Goal: Information Seeking & Learning: Understand process/instructions

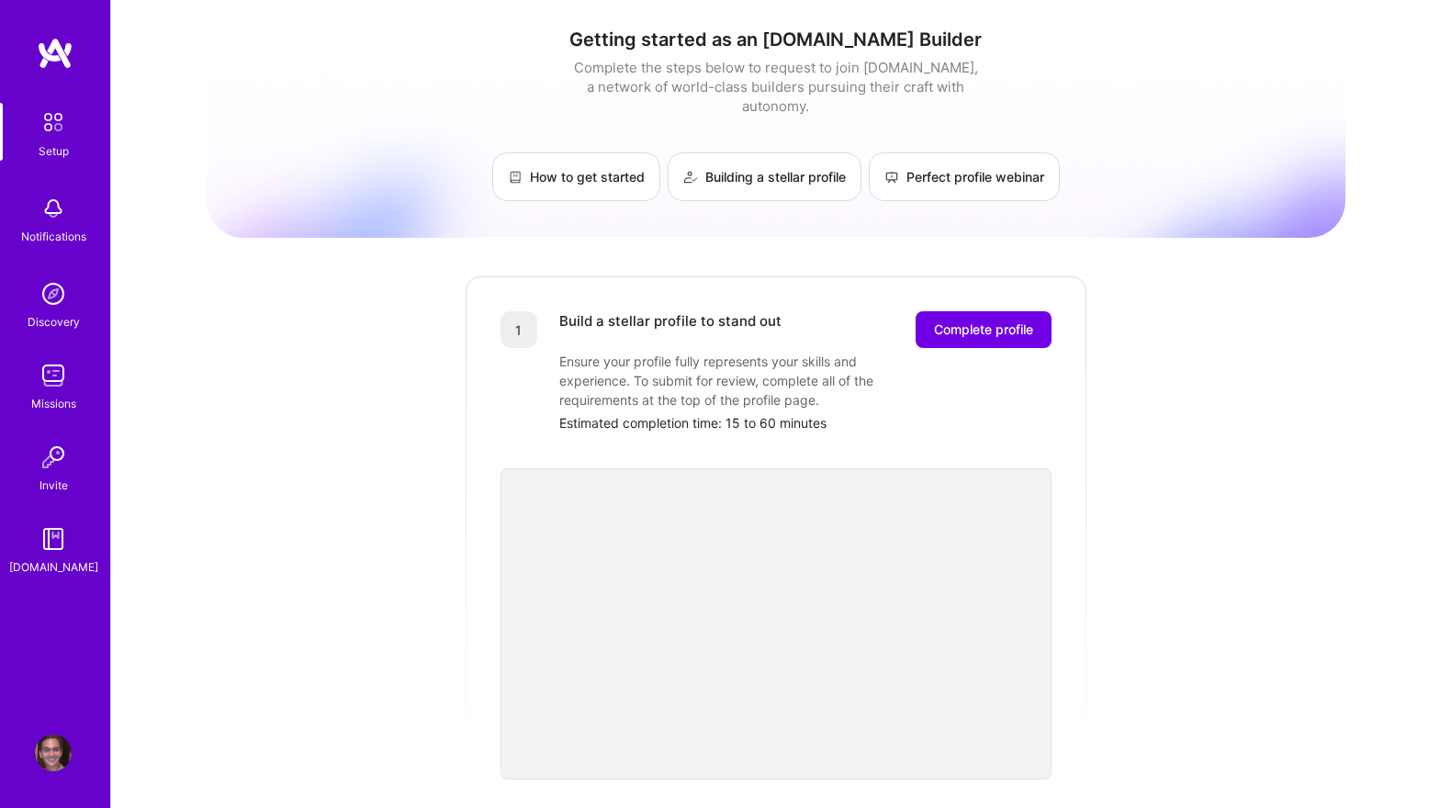
click at [343, 336] on div "Getting started as an [DOMAIN_NAME] Builder Complete the steps below to request…" at bounding box center [776, 717] width 1139 height 1407
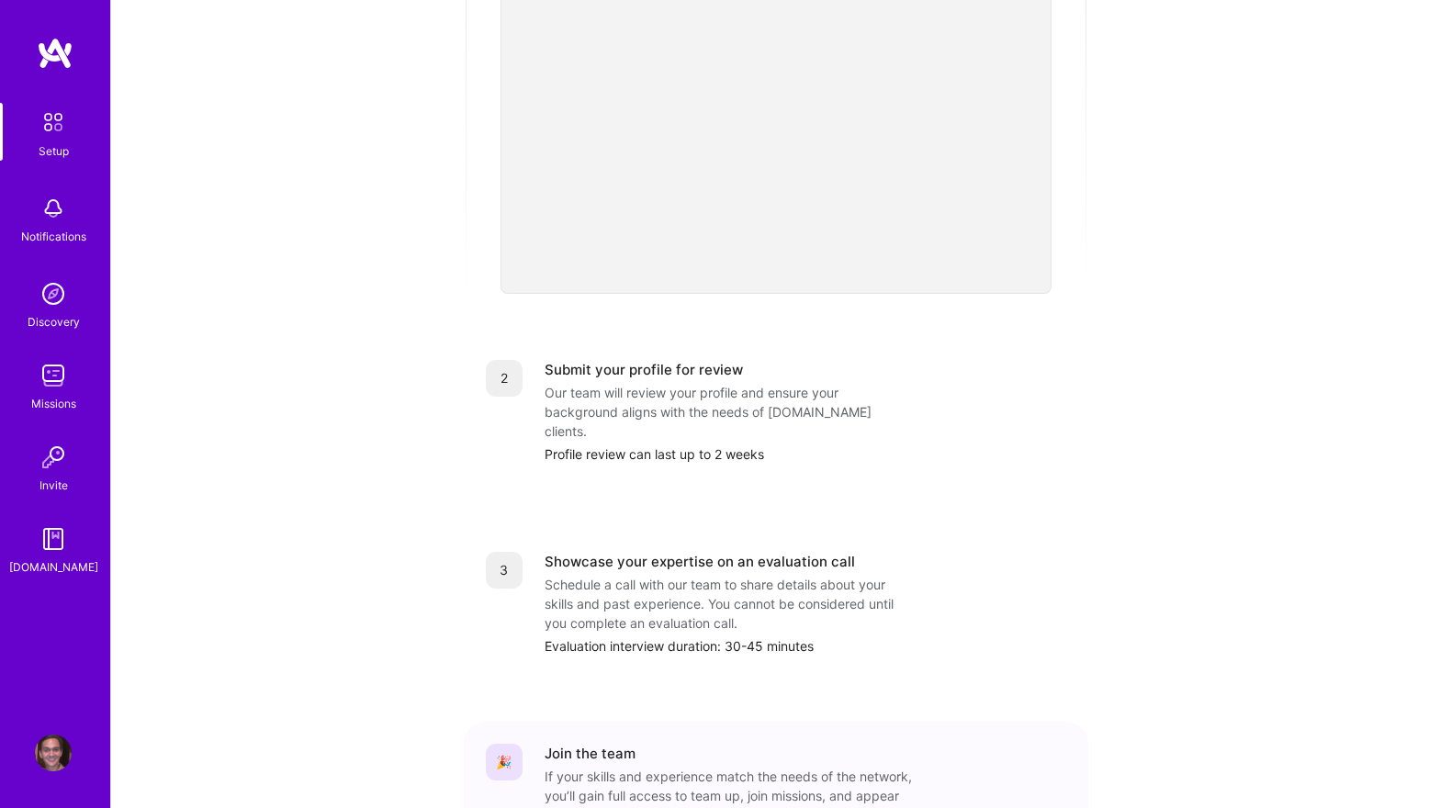
scroll to position [489, 0]
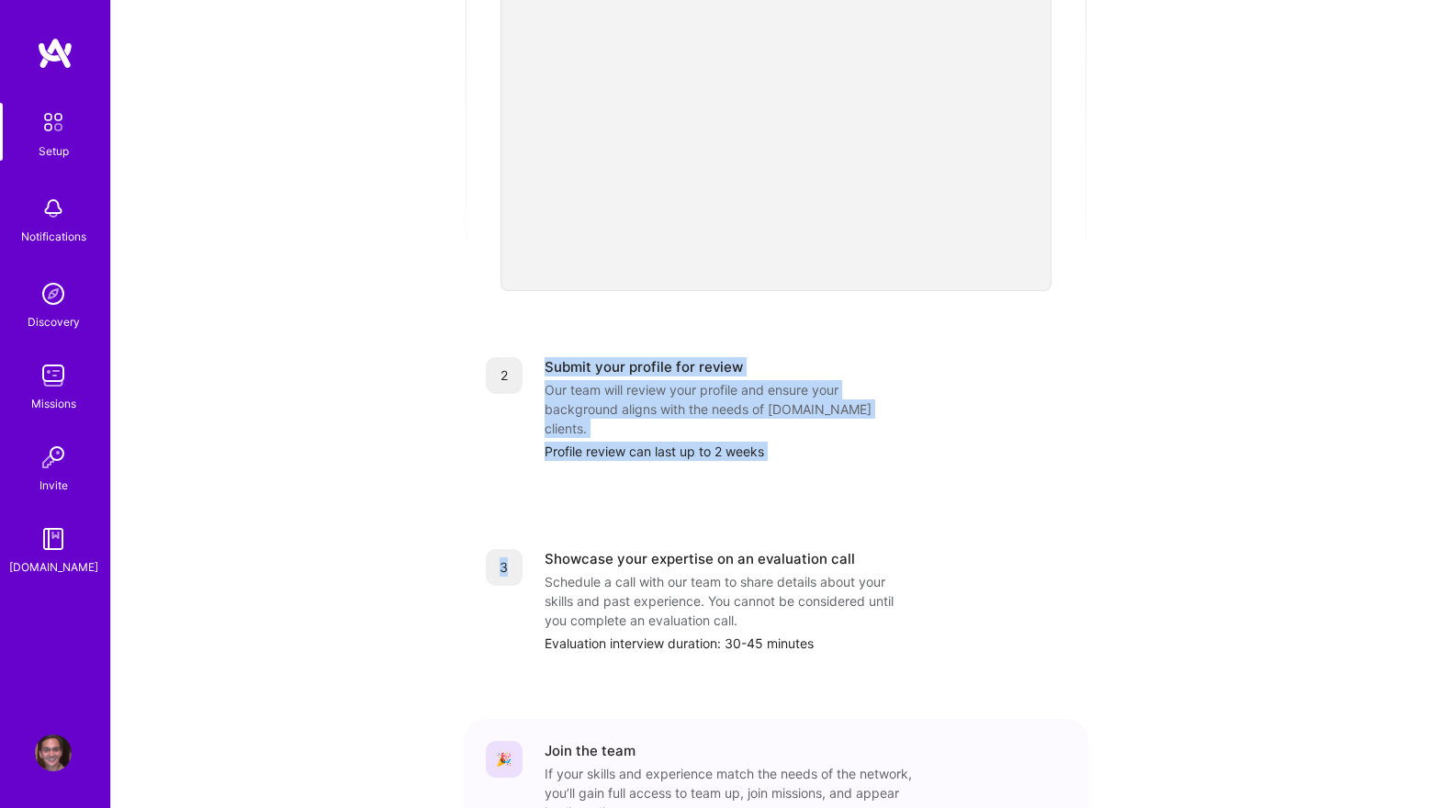
drag, startPoint x: 389, startPoint y: 426, endPoint x: 433, endPoint y: 650, distance: 228.4
click at [433, 650] on div "Getting started as an [DOMAIN_NAME] Builder Complete the steps below to request…" at bounding box center [776, 228] width 1139 height 1407
drag, startPoint x: 433, startPoint y: 650, endPoint x: 429, endPoint y: 400, distance: 249.8
click at [429, 400] on div "Getting started as an [DOMAIN_NAME] Builder Complete the steps below to request…" at bounding box center [776, 228] width 1139 height 1407
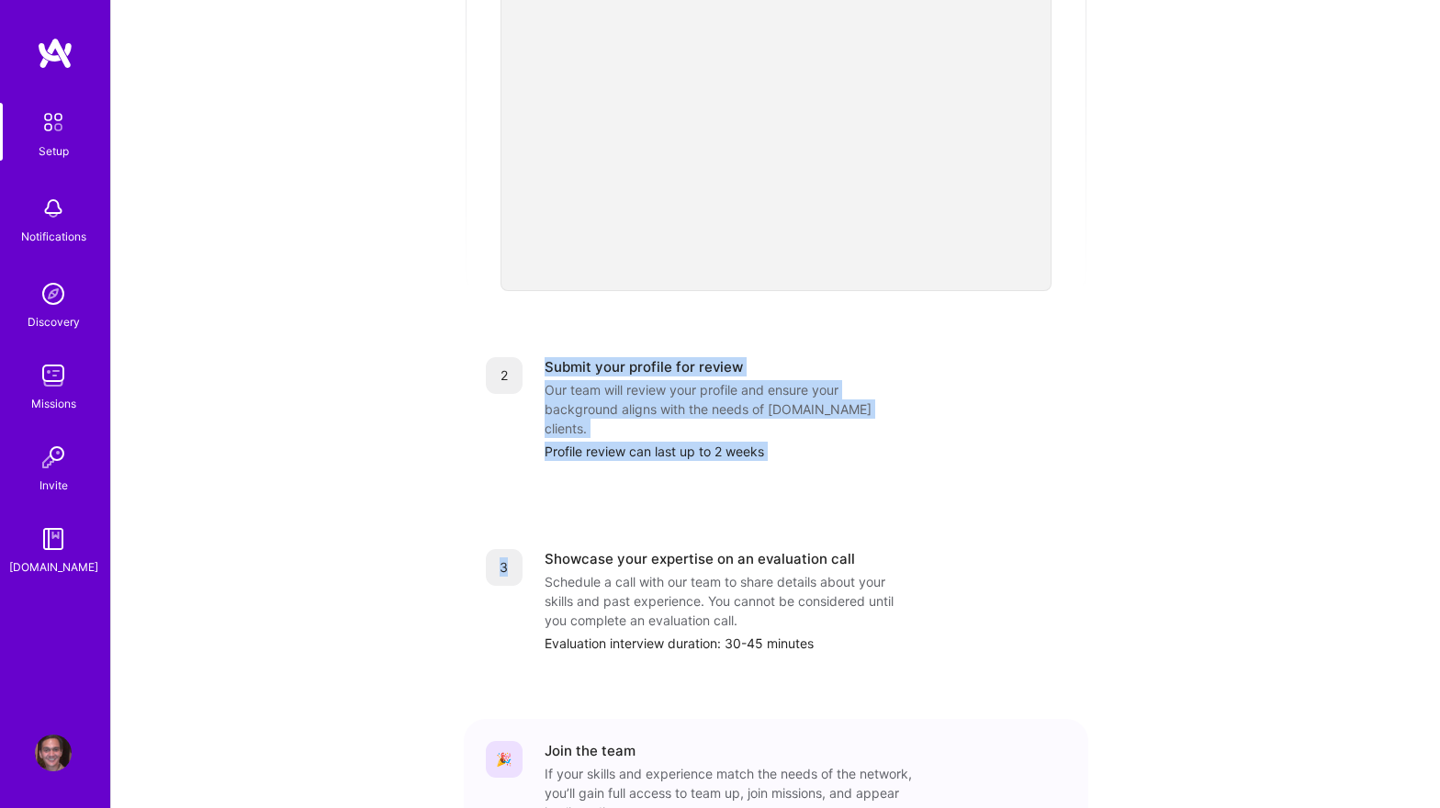
click at [429, 400] on div "Getting started as an [DOMAIN_NAME] Builder Complete the steps below to request…" at bounding box center [776, 228] width 1139 height 1407
drag, startPoint x: 429, startPoint y: 400, endPoint x: 437, endPoint y: 568, distance: 168.3
click at [437, 568] on div "Getting started as an [DOMAIN_NAME] Builder Complete the steps below to request…" at bounding box center [776, 228] width 1139 height 1407
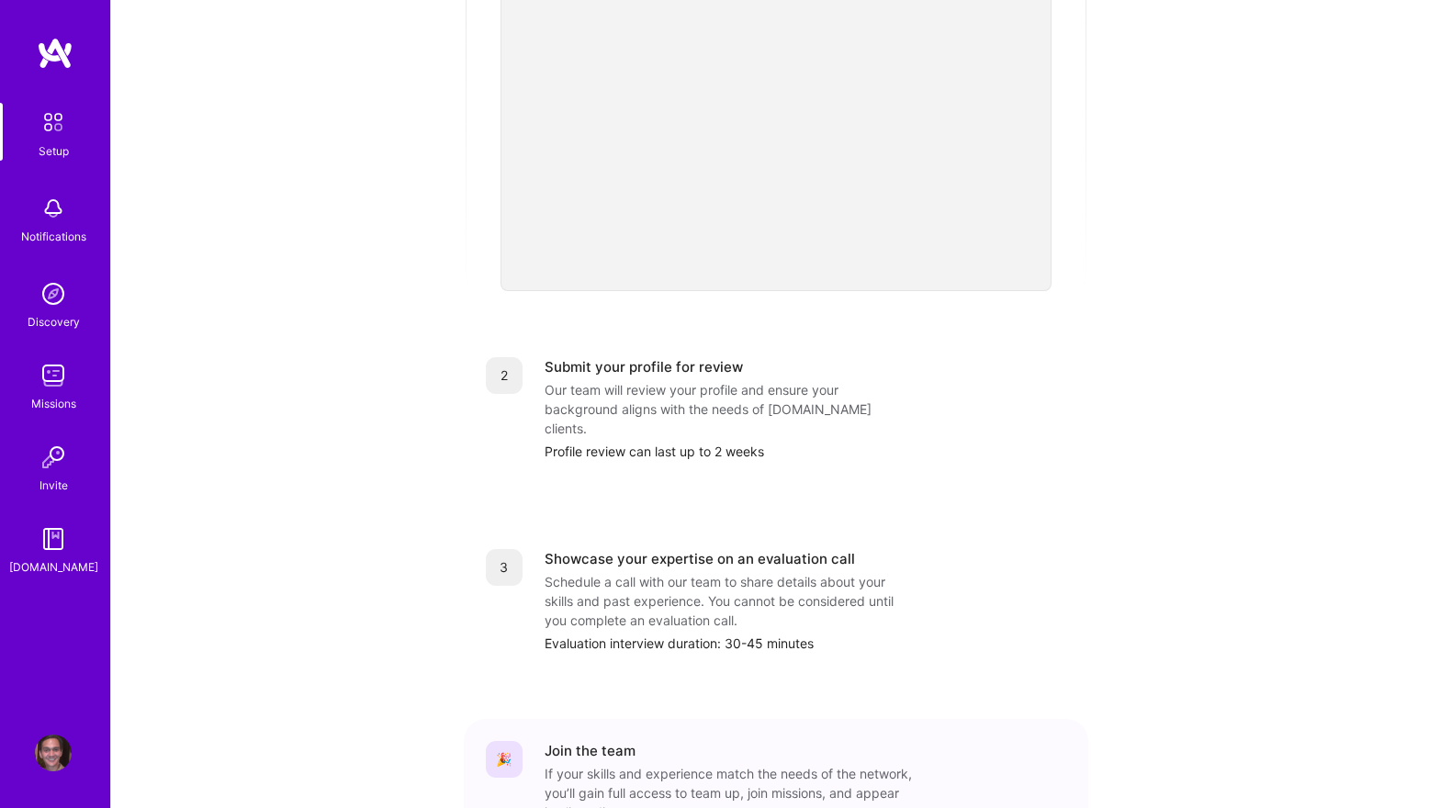
click at [437, 608] on div "Getting started as an [DOMAIN_NAME] Builder Complete the steps below to request…" at bounding box center [776, 228] width 1139 height 1407
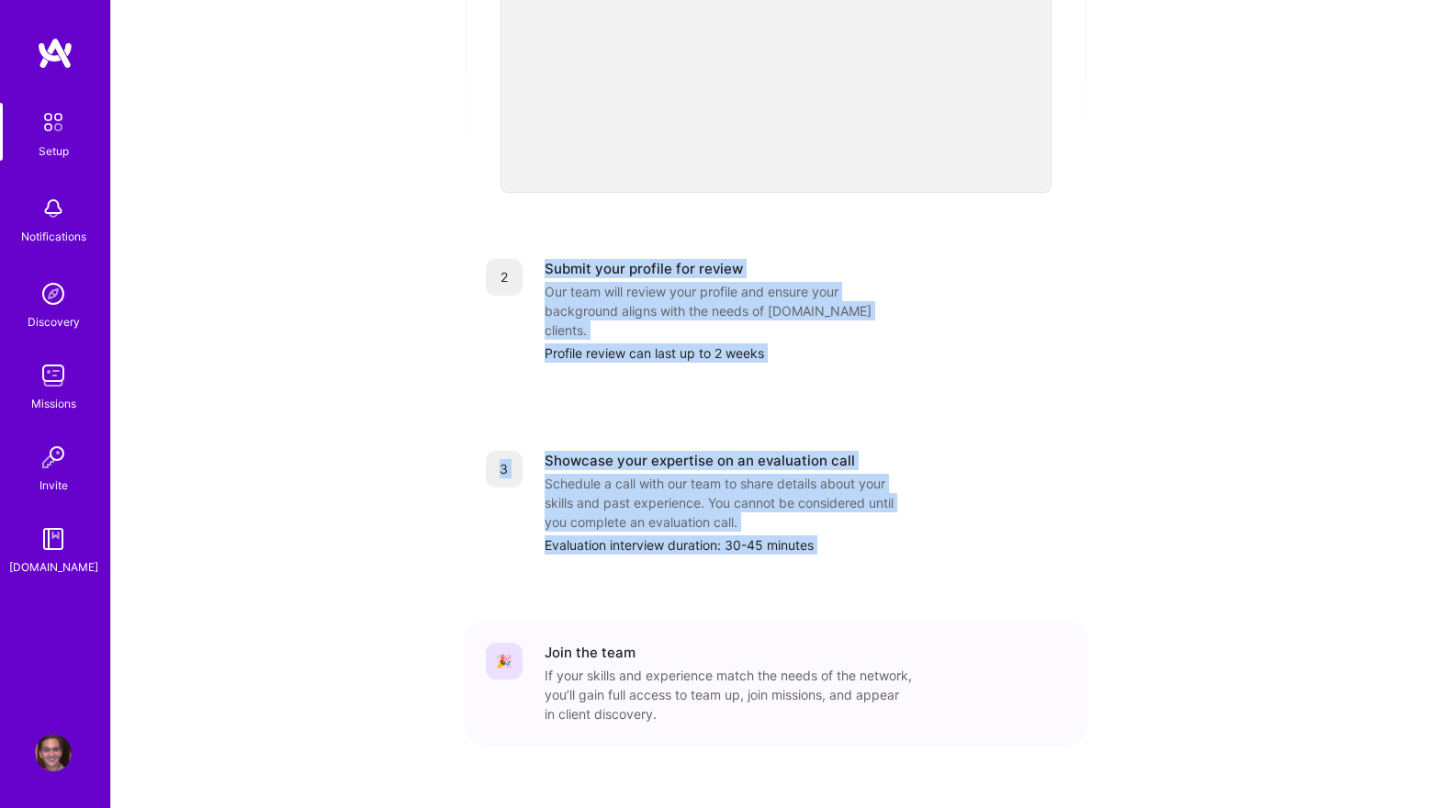
drag, startPoint x: 437, startPoint y: 608, endPoint x: 433, endPoint y: 313, distance: 294.8
click at [433, 312] on div "Getting started as an [DOMAIN_NAME] Builder Complete the steps below to request…" at bounding box center [776, 130] width 1139 height 1407
click at [433, 313] on div "Getting started as an [DOMAIN_NAME] Builder Complete the steps below to request…" at bounding box center [776, 130] width 1139 height 1407
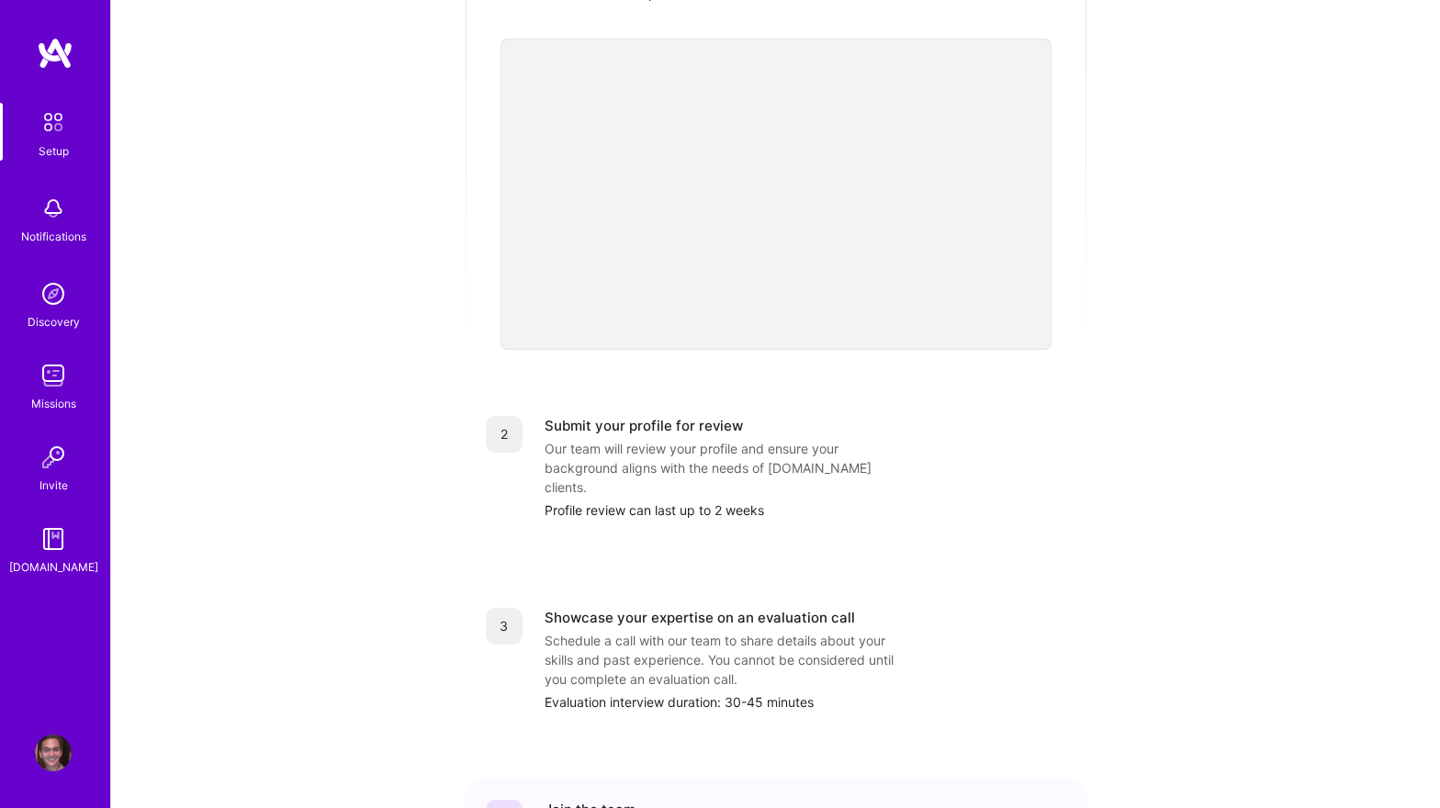
scroll to position [0, 0]
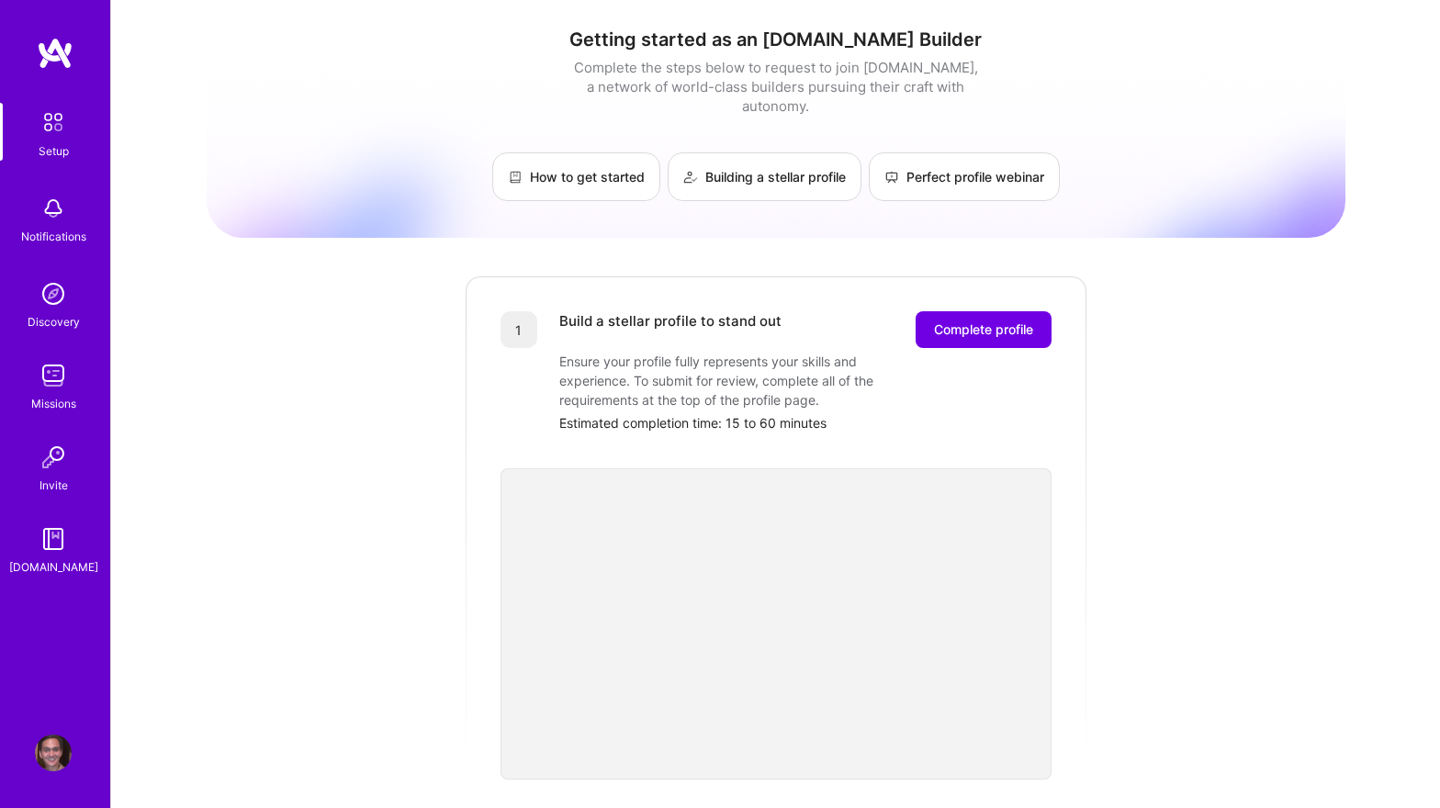
click at [606, 223] on div "Getting started as an [DOMAIN_NAME] Builder Complete the steps below to request…" at bounding box center [776, 717] width 1139 height 1407
click at [560, 159] on link "How to get started" at bounding box center [576, 176] width 168 height 49
